Goal: Information Seeking & Learning: Learn about a topic

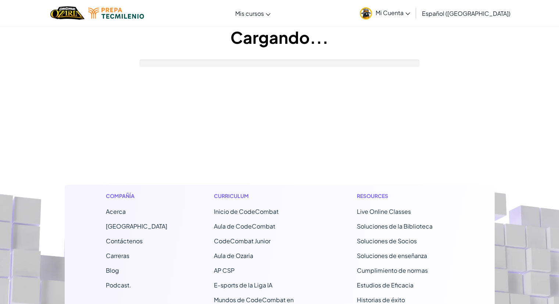
click at [269, 202] on div "Curriculum Inicio de CodeCombat Aula de CodeCombat CodeCombat Junior Aula de Oz…" at bounding box center [262, 289] width 108 height 208
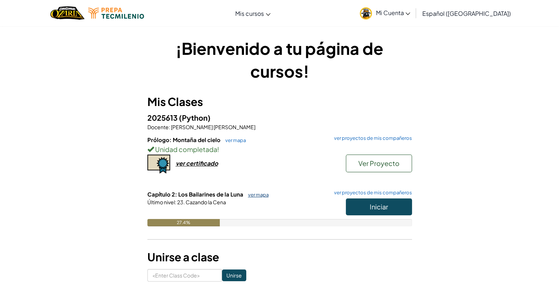
click at [259, 193] on link "ver mapa" at bounding box center [256, 195] width 24 height 6
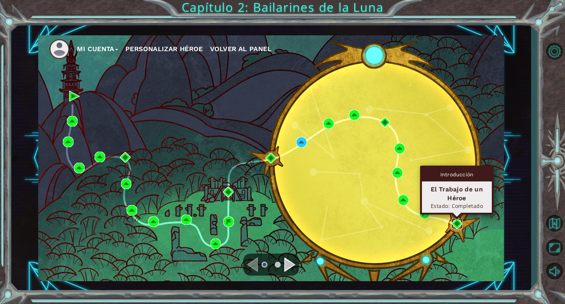
click at [454, 218] on img at bounding box center [456, 223] width 11 height 11
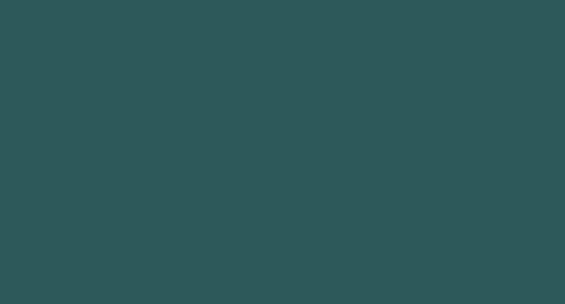
click at [454, 218] on body at bounding box center [282, 152] width 565 height 304
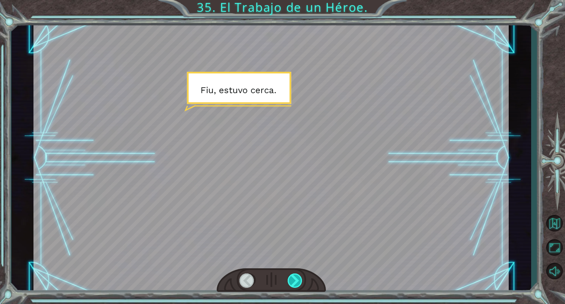
click at [296, 283] on div at bounding box center [294, 280] width 15 height 14
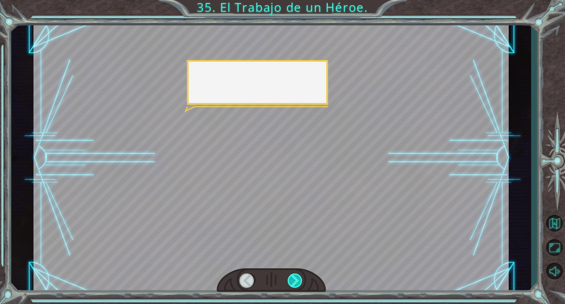
click at [296, 283] on div at bounding box center [294, 280] width 15 height 14
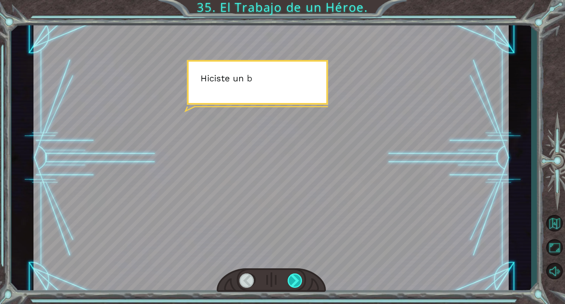
click at [296, 283] on div at bounding box center [294, 280] width 15 height 14
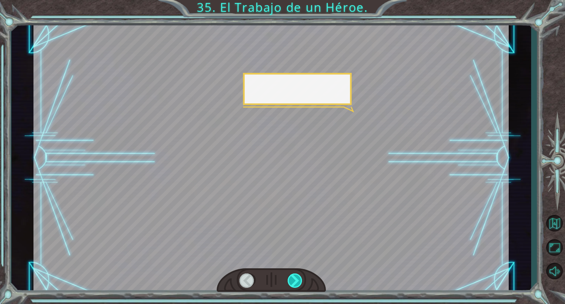
click at [296, 283] on div at bounding box center [294, 280] width 15 height 14
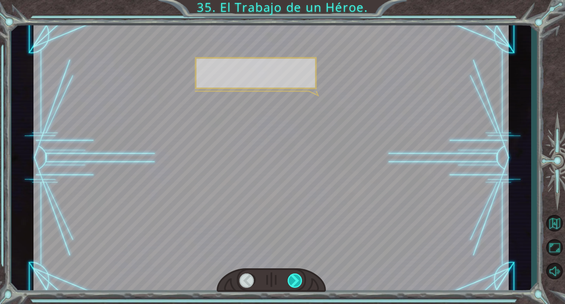
click at [296, 283] on div at bounding box center [294, 280] width 15 height 14
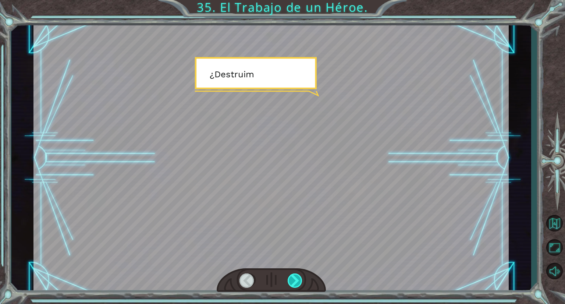
click at [296, 283] on div at bounding box center [294, 280] width 15 height 14
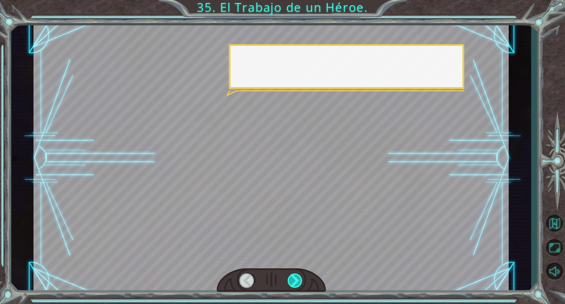
click at [296, 283] on div at bounding box center [294, 280] width 15 height 14
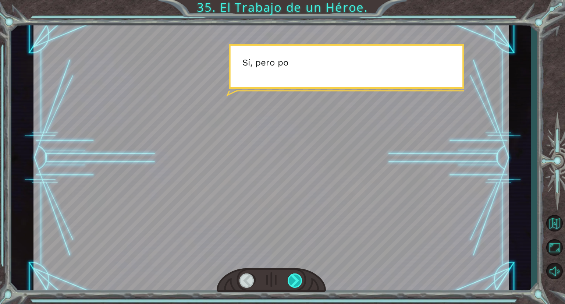
click at [296, 283] on div at bounding box center [294, 280] width 15 height 14
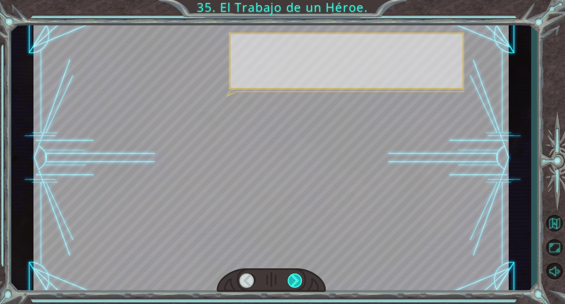
click at [296, 283] on div at bounding box center [294, 280] width 15 height 14
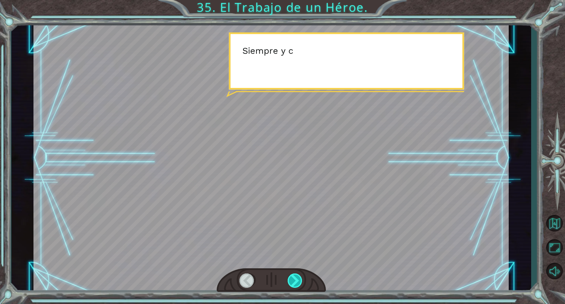
click at [296, 283] on div at bounding box center [294, 280] width 15 height 14
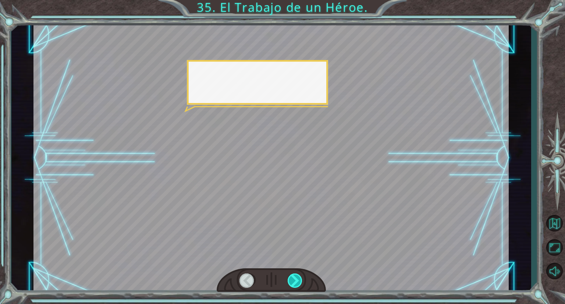
click at [296, 283] on div at bounding box center [294, 280] width 15 height 14
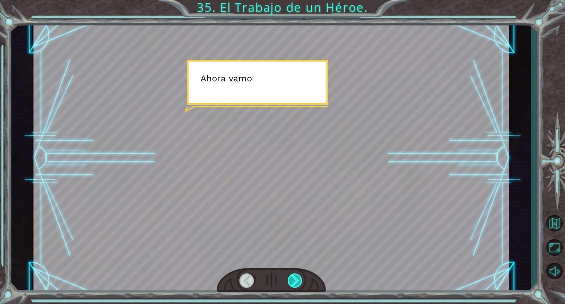
click at [296, 283] on div at bounding box center [294, 280] width 15 height 14
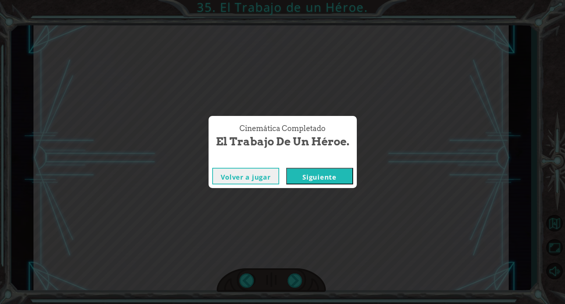
click at [326, 175] on button "Siguiente" at bounding box center [319, 176] width 67 height 17
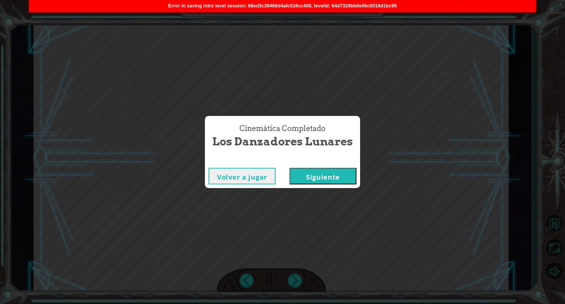
click at [334, 173] on button "Siguiente" at bounding box center [322, 176] width 67 height 17
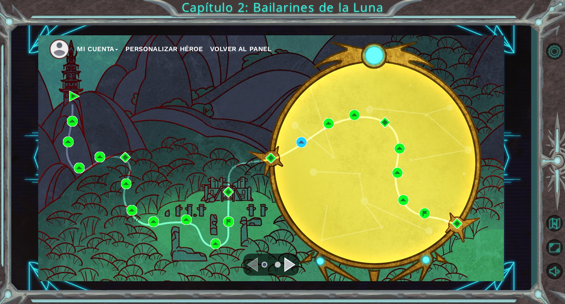
click at [293, 264] on div "Navigate to the next page" at bounding box center [289, 264] width 11 height 15
